Goal: Task Accomplishment & Management: Manage account settings

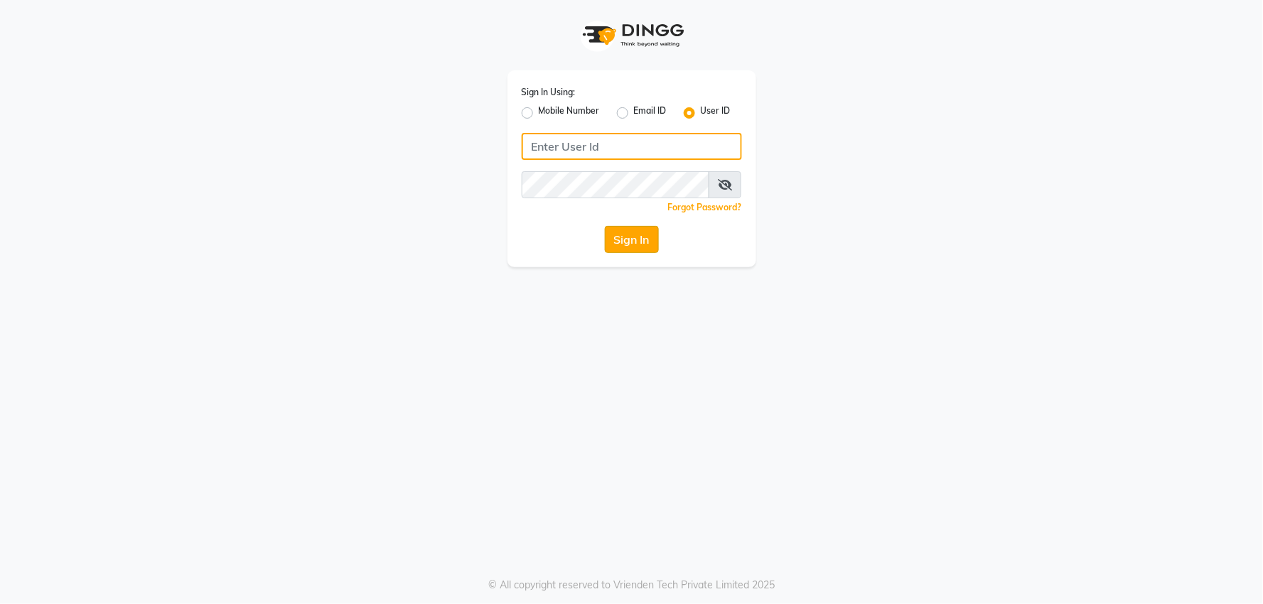
type input "[PERSON_NAME]"
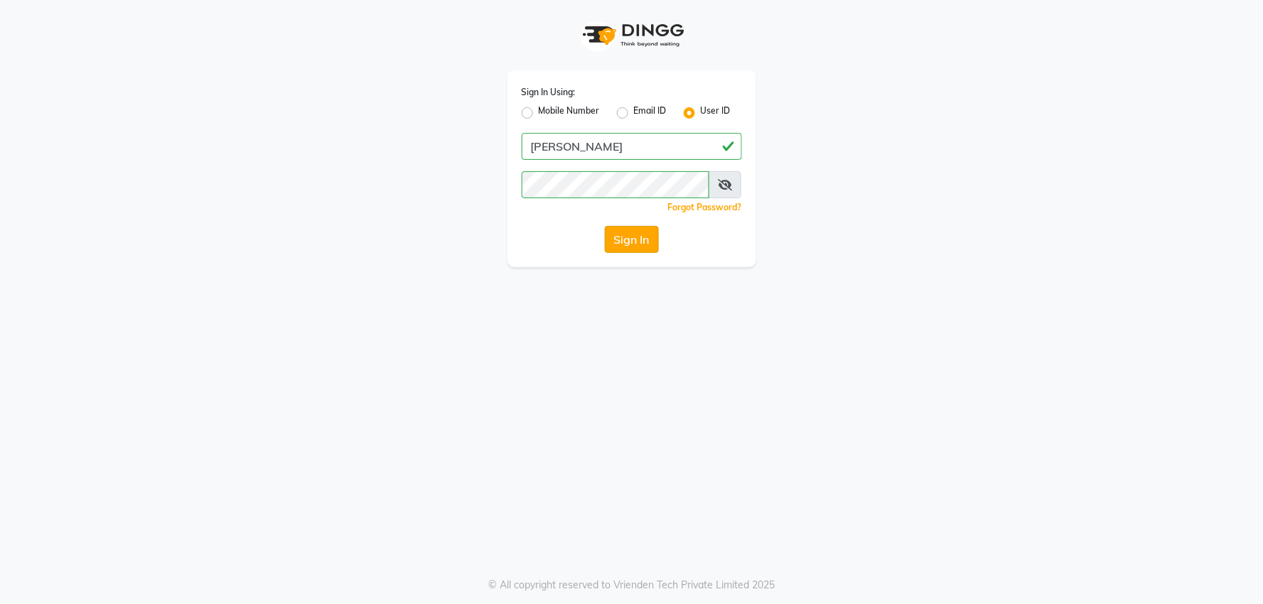
click at [638, 251] on button "Sign In" at bounding box center [632, 239] width 54 height 27
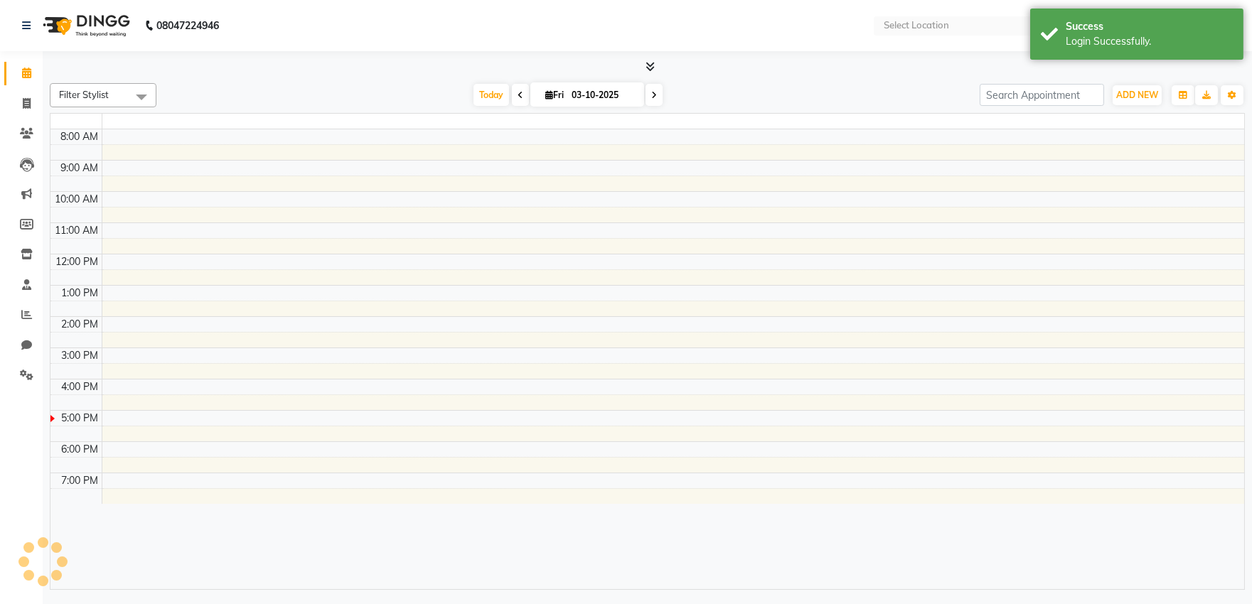
select select "en"
